Goal: Book appointment/travel/reservation

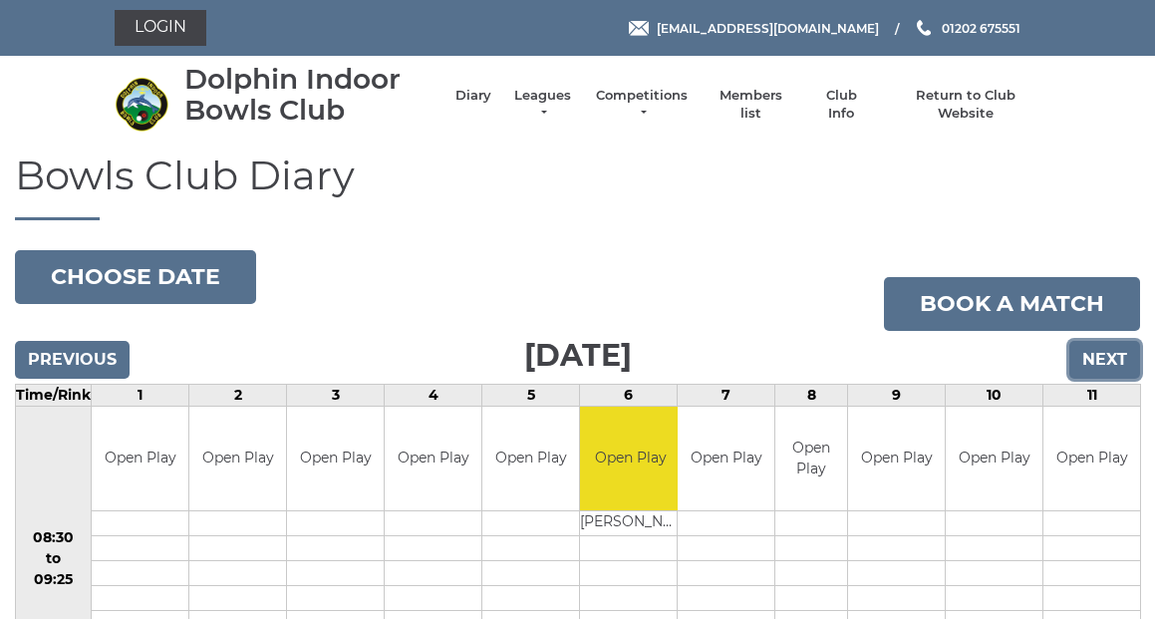
click at [1100, 354] on input "Next" at bounding box center [1104, 360] width 71 height 38
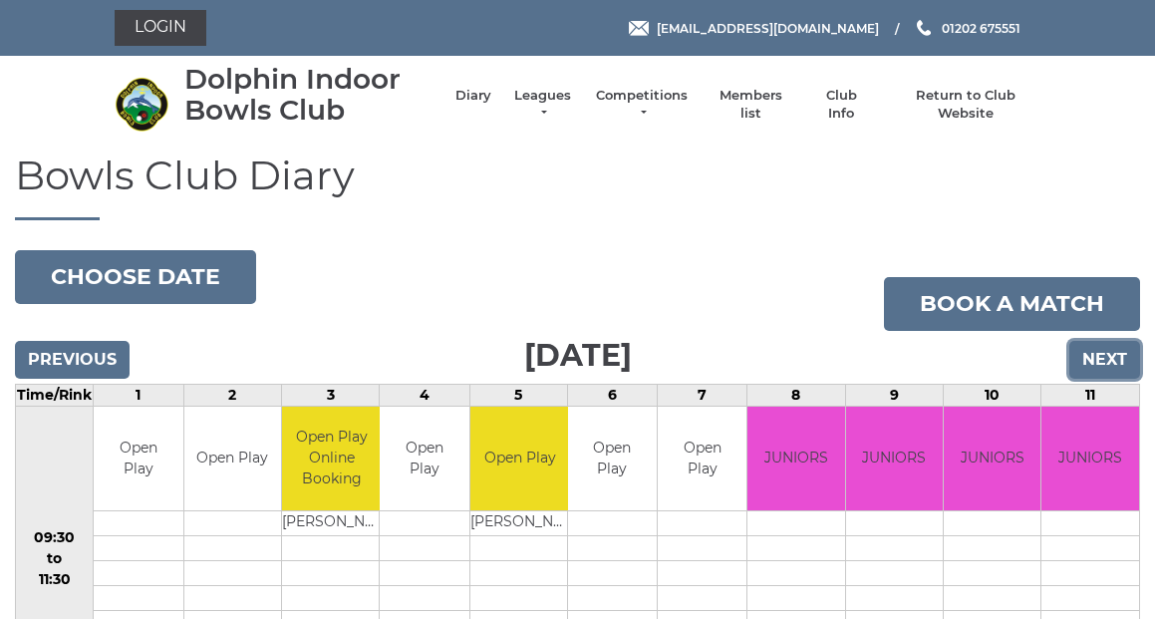
click at [1105, 354] on input "Next" at bounding box center [1104, 360] width 71 height 38
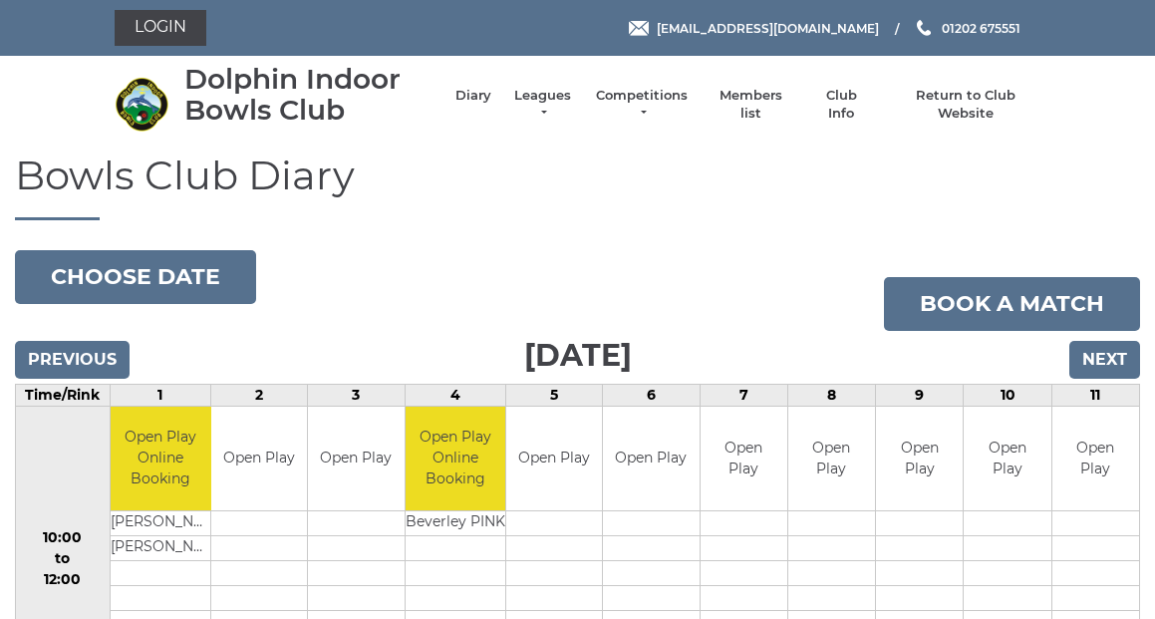
click at [932, 67] on div "Dolphin Indoor Bowls Club Diary Leagues Club leagues - Winter 2025/2026 Club le…" at bounding box center [578, 105] width 956 height 82
